Goal: Find specific page/section: Find specific page/section

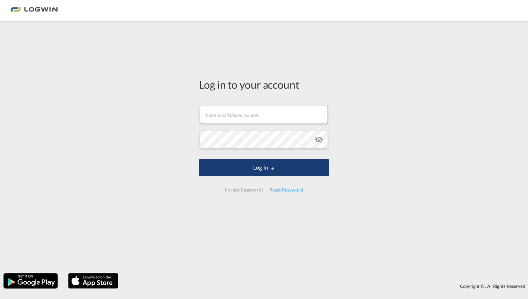
type input "[EMAIL_ADDRESS][DOMAIN_NAME]"
click at [257, 168] on button "Log In" at bounding box center [264, 167] width 130 height 17
